Goal: Task Accomplishment & Management: Manage account settings

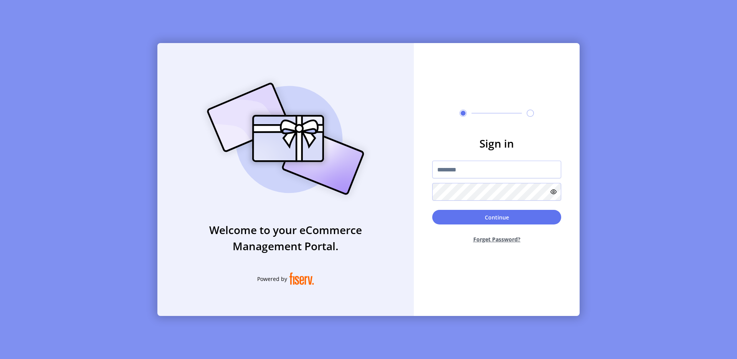
click at [430, 124] on div "Sign in Continue Forget Password?" at bounding box center [497, 179] width 166 height 273
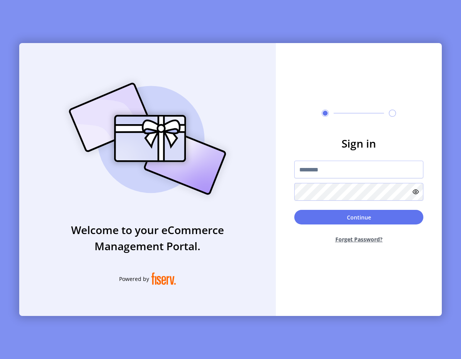
click at [322, 179] on div at bounding box center [358, 180] width 129 height 40
click at [314, 176] on input "text" at bounding box center [358, 169] width 129 height 18
type input "**********"
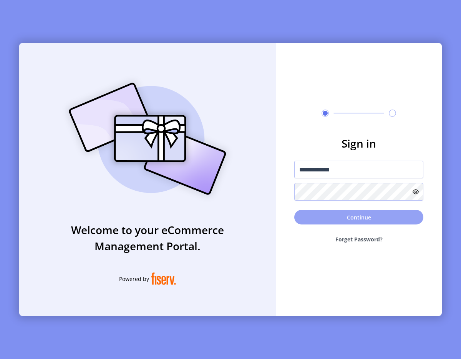
click at [336, 217] on button "Continue" at bounding box center [358, 217] width 129 height 15
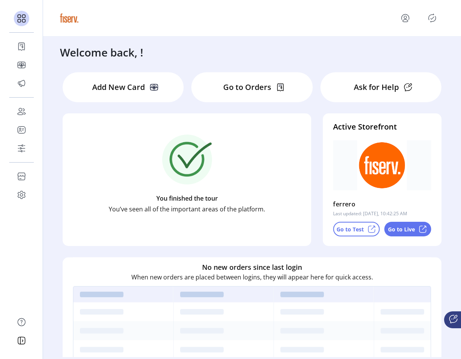
click at [226, 57] on div "Welcome back, !" at bounding box center [248, 48] width 393 height 24
click at [432, 17] on icon "Publisher Panel" at bounding box center [432, 18] width 12 height 12
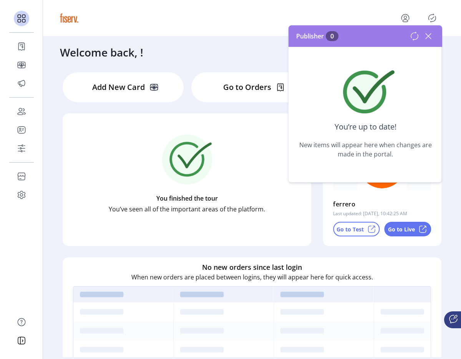
click at [432, 40] on icon at bounding box center [428, 36] width 12 height 12
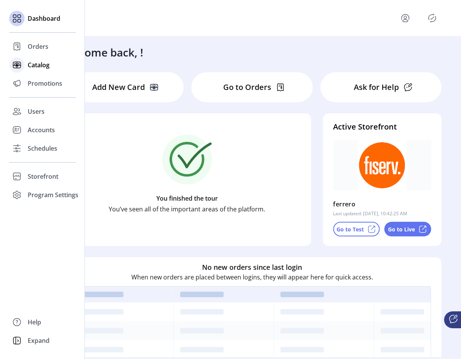
click at [31, 67] on span "Catalog" at bounding box center [39, 64] width 22 height 9
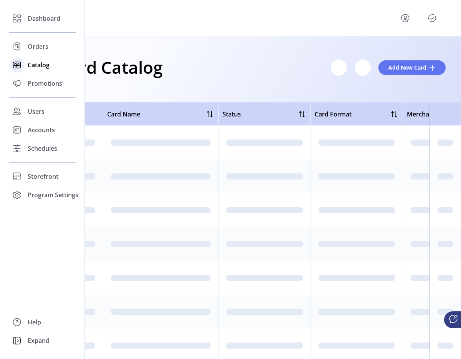
click at [37, 68] on span "Catalog" at bounding box center [39, 64] width 22 height 9
click at [51, 86] on span "Promotions" at bounding box center [45, 83] width 35 height 9
click at [36, 79] on span "Promotions" at bounding box center [45, 83] width 35 height 9
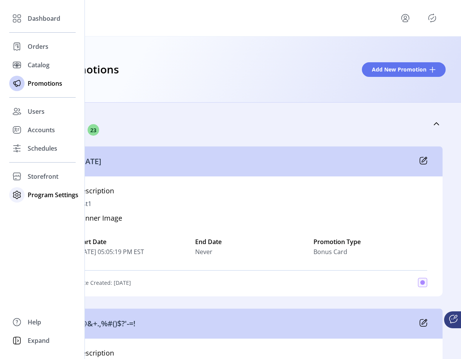
click at [34, 188] on div "Program Settings" at bounding box center [42, 194] width 66 height 18
click at [38, 207] on span "Templates" at bounding box center [43, 209] width 30 height 9
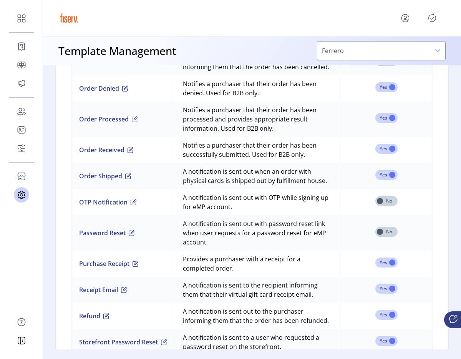
scroll to position [747, 0]
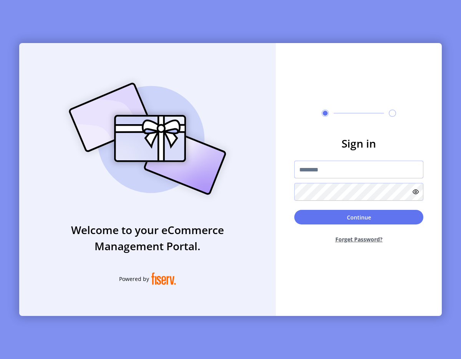
click at [322, 175] on input "text" at bounding box center [358, 169] width 129 height 18
type input "**********"
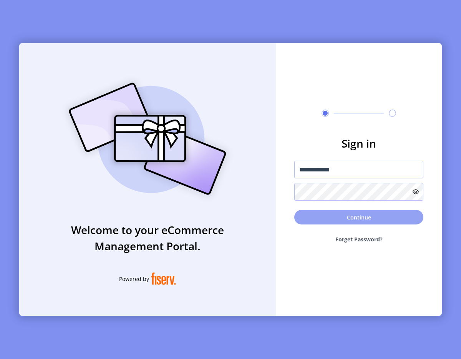
click at [318, 222] on button "Continue" at bounding box center [358, 217] width 129 height 15
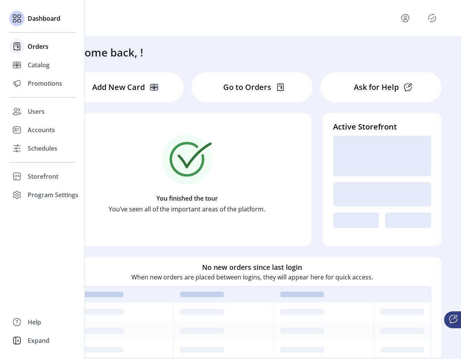
click at [25, 44] on div "Orders" at bounding box center [42, 46] width 66 height 18
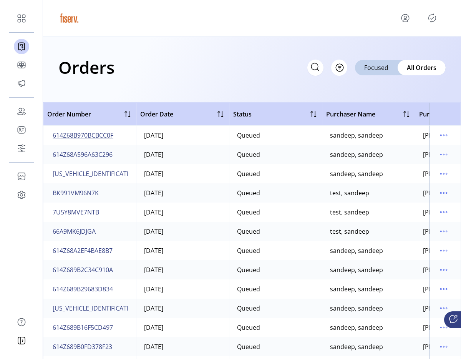
click at [82, 136] on span "614Z68B970BCBCC0F" at bounding box center [83, 135] width 61 height 9
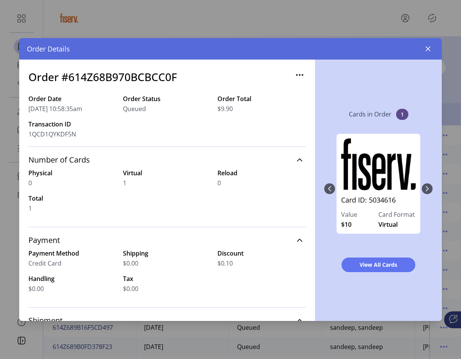
click at [372, 272] on div "View All Cards" at bounding box center [378, 264] width 108 height 27
click at [369, 267] on span "View All Cards" at bounding box center [378, 264] width 54 height 8
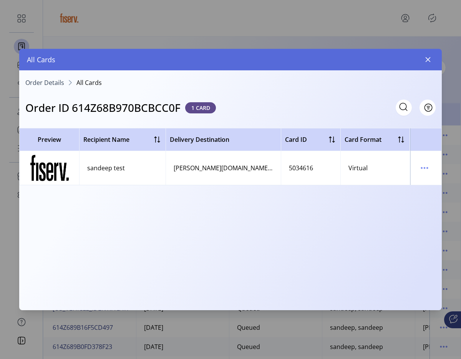
click at [414, 168] on td at bounding box center [425, 168] width 31 height 34
click at [420, 169] on icon "menu" at bounding box center [424, 168] width 12 height 12
click at [388, 189] on link "Resend Card" at bounding box center [392, 195] width 73 height 12
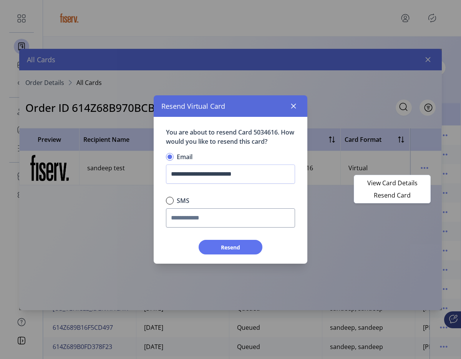
scroll to position [5, 3]
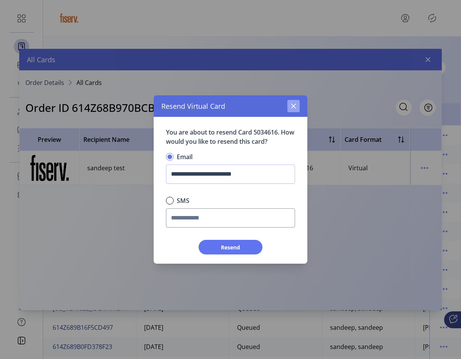
click at [298, 105] on button "button" at bounding box center [293, 106] width 12 height 12
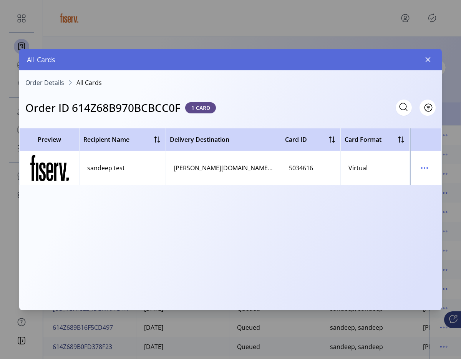
click at [40, 79] on span "Order Details" at bounding box center [44, 82] width 39 height 6
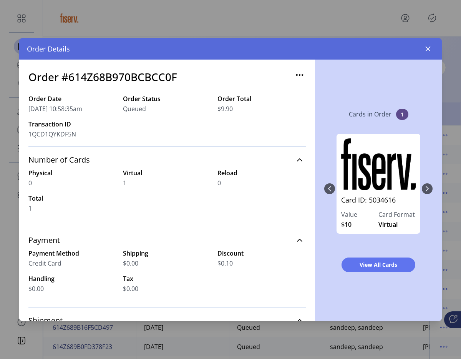
click at [293, 76] on icon "button" at bounding box center [299, 75] width 12 height 12
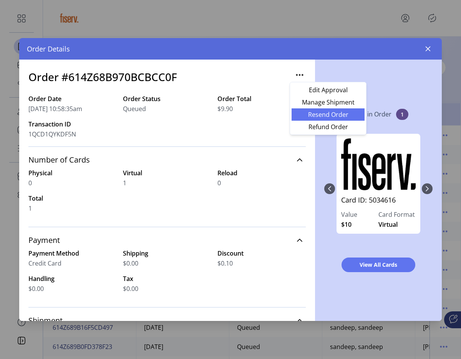
click at [314, 112] on span "Resend Order" at bounding box center [328, 114] width 64 height 6
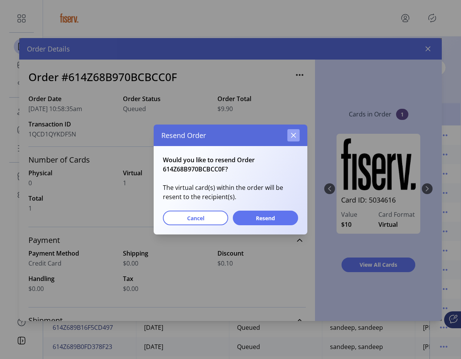
click at [294, 132] on icon "button" at bounding box center [293, 135] width 6 height 6
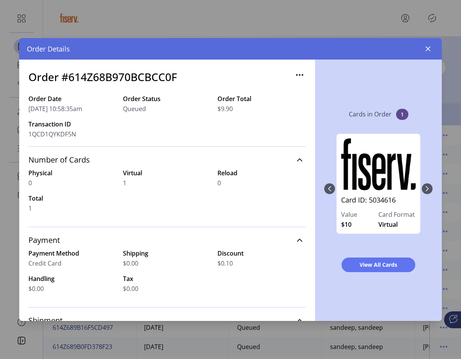
click at [293, 70] on icon "button" at bounding box center [299, 75] width 12 height 12
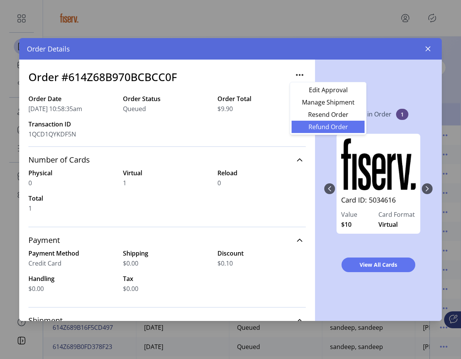
click at [313, 125] on span "Refund Order" at bounding box center [328, 127] width 64 height 6
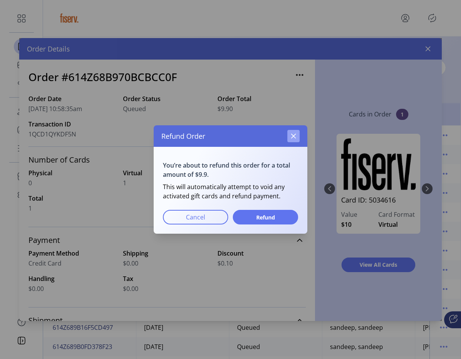
click at [290, 137] on icon "button" at bounding box center [293, 136] width 6 height 6
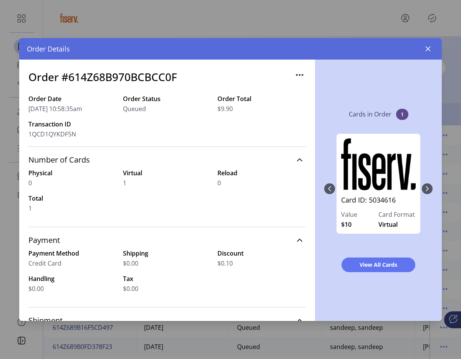
click at [293, 72] on icon "button" at bounding box center [299, 75] width 12 height 12
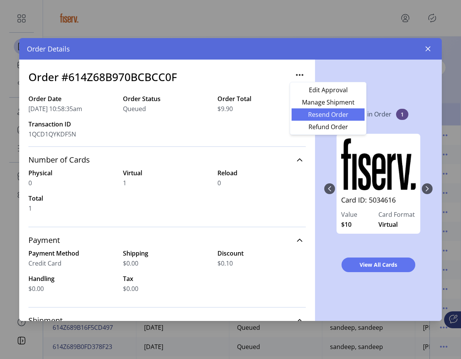
click at [317, 115] on span "Resend Order" at bounding box center [328, 114] width 64 height 6
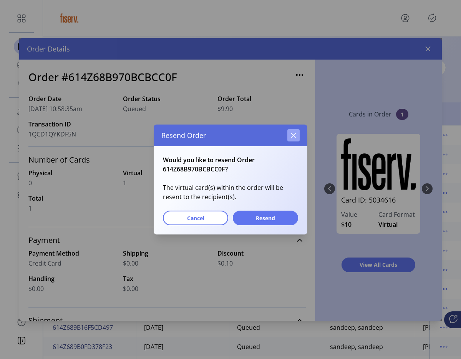
click at [288, 133] on button "button" at bounding box center [293, 135] width 12 height 12
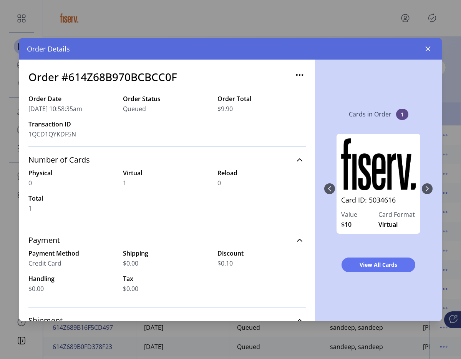
click at [297, 74] on icon "button" at bounding box center [299, 75] width 12 height 12
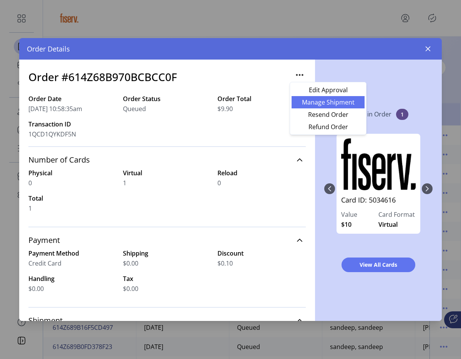
click at [305, 99] on span "Manage Shipment" at bounding box center [328, 102] width 64 height 6
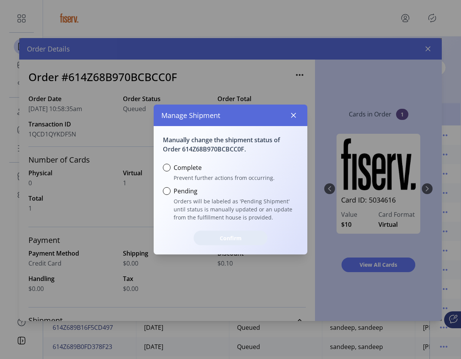
scroll to position [5, 3]
click at [294, 114] on icon "button" at bounding box center [293, 115] width 6 height 6
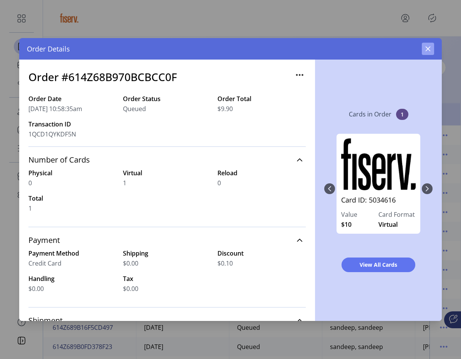
click at [432, 48] on button "button" at bounding box center [428, 49] width 12 height 12
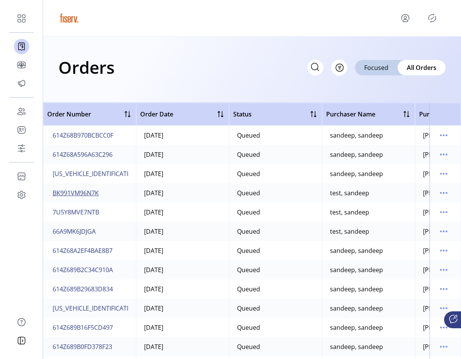
click at [71, 193] on span "BK991VM96N7K" at bounding box center [76, 192] width 46 height 9
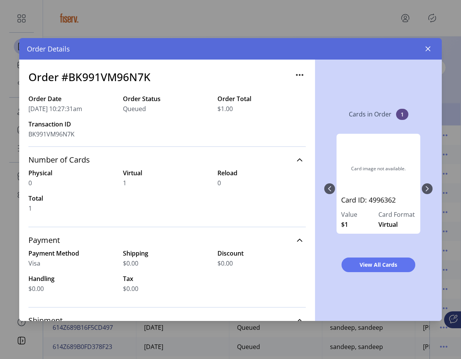
click at [295, 76] on icon "button" at bounding box center [299, 75] width 12 height 12
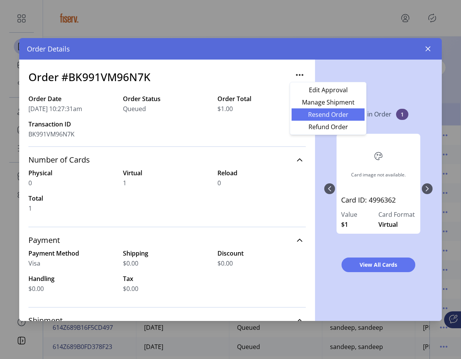
click at [306, 109] on link "Resend Order" at bounding box center [327, 114] width 73 height 12
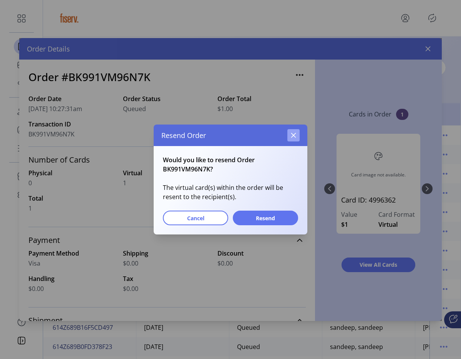
click at [291, 134] on icon "button" at bounding box center [293, 135] width 6 height 6
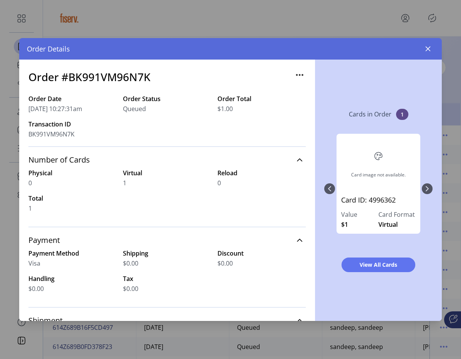
click at [298, 72] on icon "button" at bounding box center [299, 75] width 12 height 12
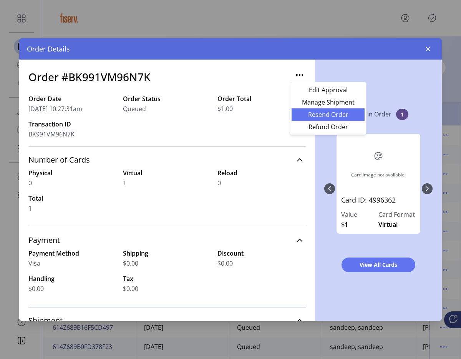
click at [300, 119] on link "Resend Order" at bounding box center [327, 114] width 73 height 12
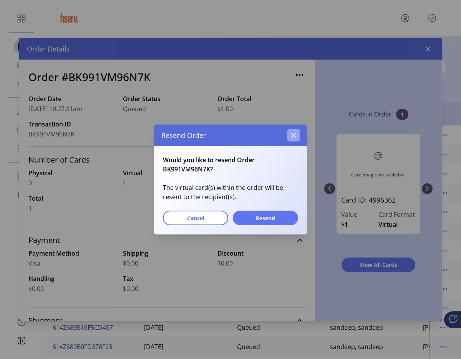
click at [289, 136] on button "button" at bounding box center [293, 135] width 12 height 12
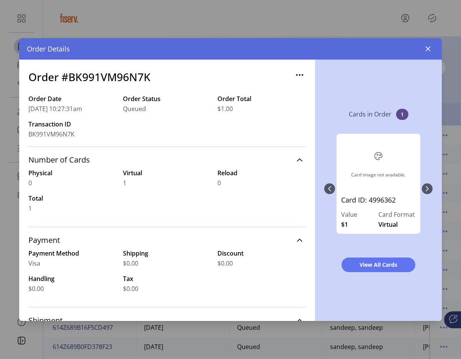
click at [293, 74] on icon "button" at bounding box center [299, 75] width 12 height 12
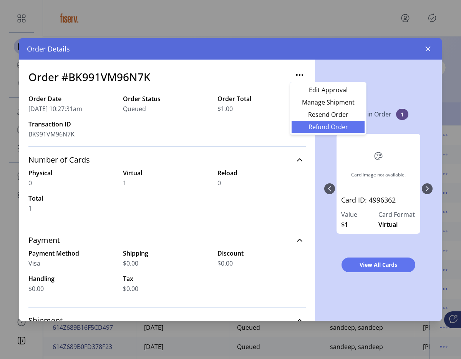
click at [299, 124] on span "Refund Order" at bounding box center [328, 127] width 64 height 6
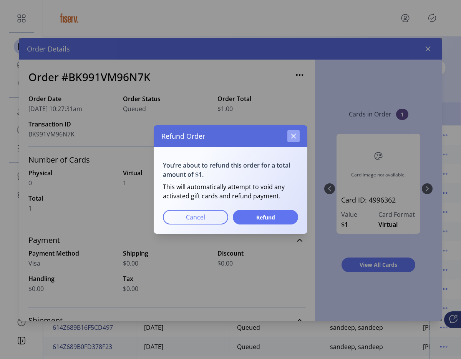
click at [293, 135] on icon "button" at bounding box center [293, 136] width 6 height 6
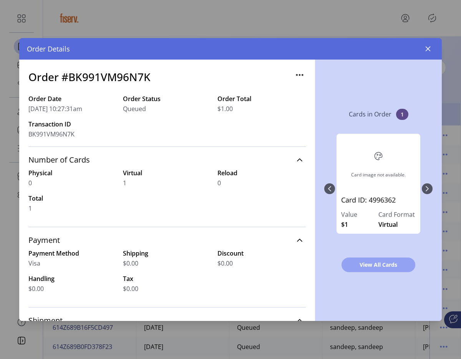
click at [374, 268] on span "View All Cards" at bounding box center [378, 264] width 54 height 8
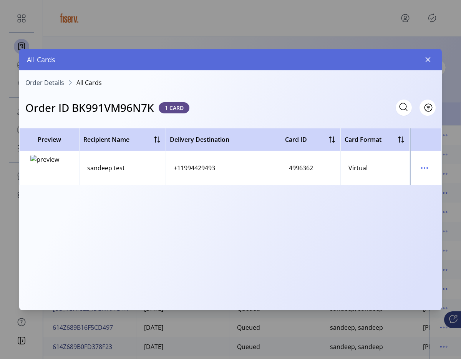
click at [420, 168] on icon "menu" at bounding box center [424, 168] width 12 height 12
click at [399, 192] on span "Resend Card" at bounding box center [392, 195] width 64 height 6
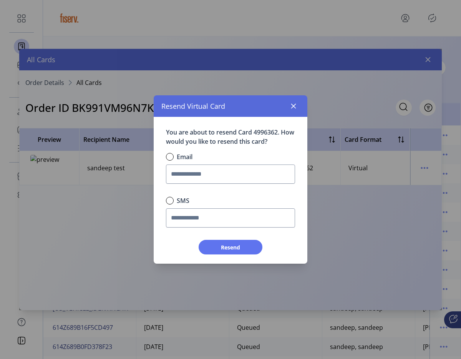
scroll to position [4, 2]
click at [293, 106] on icon "button" at bounding box center [293, 106] width 5 height 5
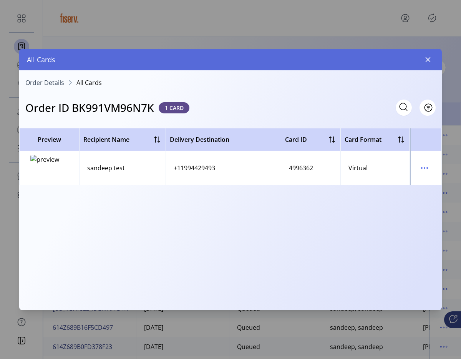
click at [36, 80] on span "Order Details" at bounding box center [44, 82] width 39 height 6
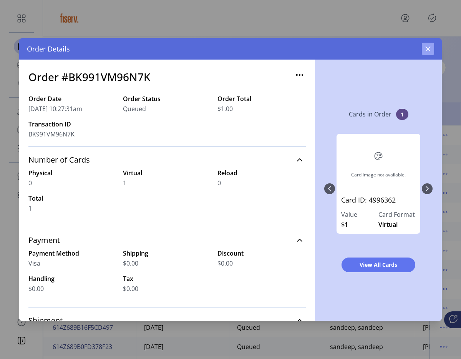
click at [427, 51] on icon "button" at bounding box center [428, 49] width 6 height 6
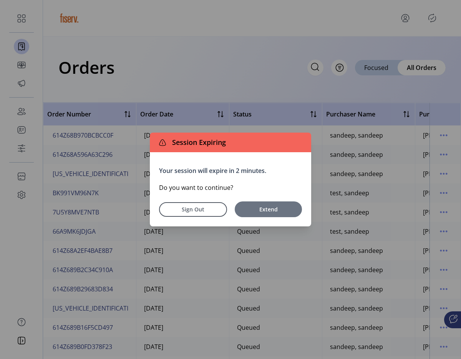
click at [281, 212] on span "Extend" at bounding box center [268, 209] width 60 height 8
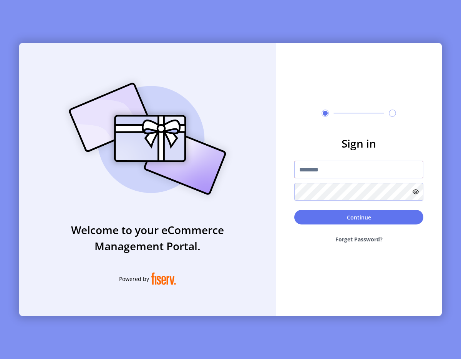
click at [311, 162] on input "text" at bounding box center [358, 169] width 129 height 18
click at [326, 61] on div "Sign in Continue Forget Password?" at bounding box center [359, 179] width 166 height 273
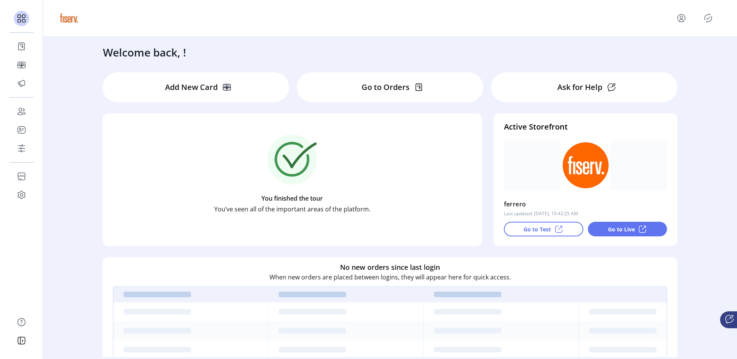
click at [377, 31] on div at bounding box center [390, 18] width 694 height 36
click at [682, 23] on icon "menu" at bounding box center [681, 18] width 12 height 12
click at [659, 47] on span "Sign Out" at bounding box center [654, 48] width 58 height 6
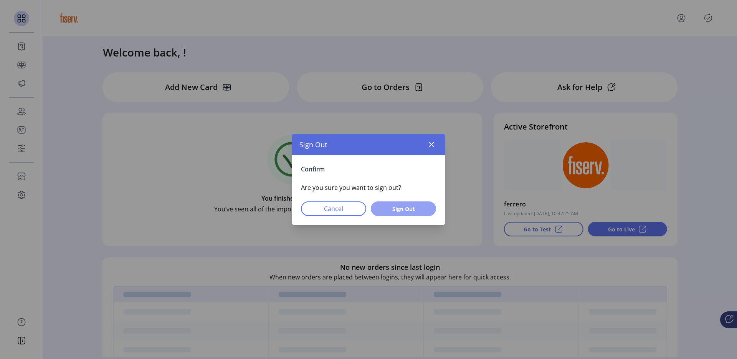
click at [418, 205] on span "Sign Out" at bounding box center [403, 209] width 45 height 8
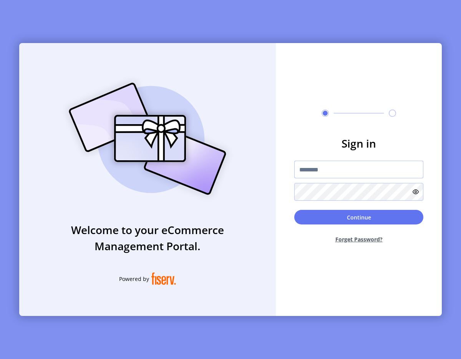
click at [312, 176] on input "text" at bounding box center [358, 169] width 129 height 18
type input "**********"
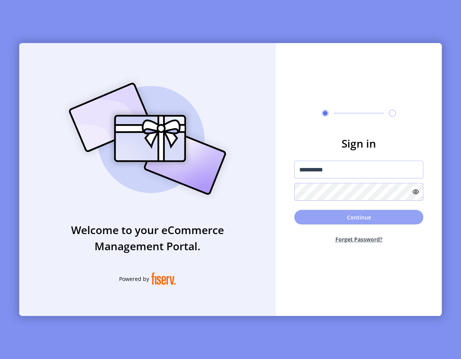
click at [315, 220] on button "Continue" at bounding box center [358, 217] width 129 height 15
